Goal: Task Accomplishment & Management: Manage account settings

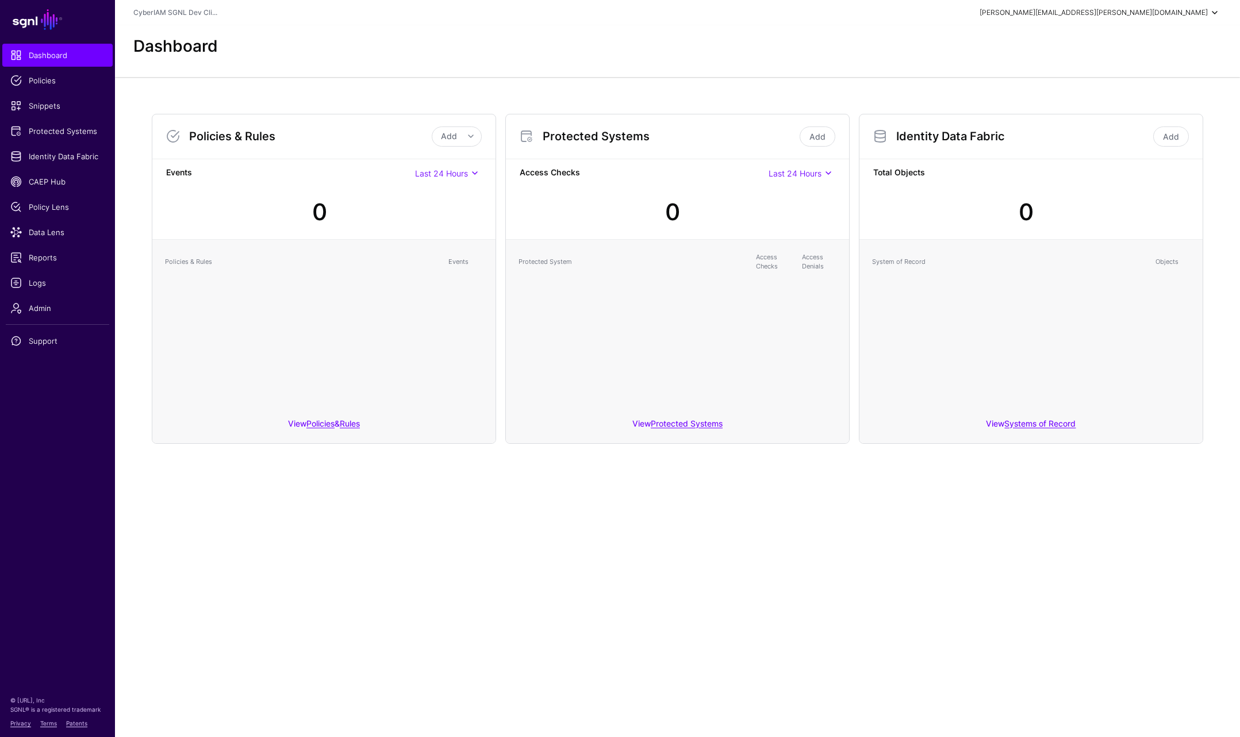
click at [1155, 12] on div "[PERSON_NAME][EMAIL_ADDRESS][PERSON_NAME][DOMAIN_NAME]" at bounding box center [1094, 12] width 228 height 10
click at [1127, 99] on div "Log out" at bounding box center [1129, 100] width 29 height 10
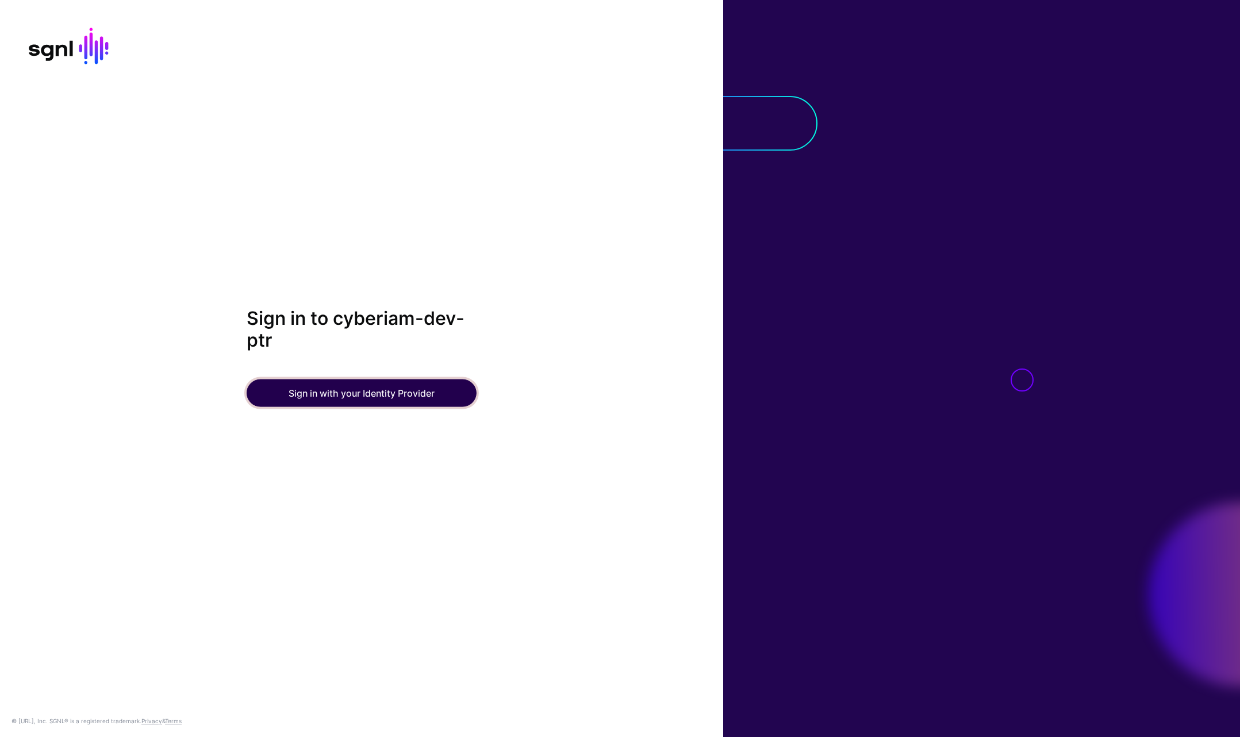
click at [356, 385] on button "Sign in with your Identity Provider" at bounding box center [362, 393] width 230 height 28
